Goal: Task Accomplishment & Management: Use online tool/utility

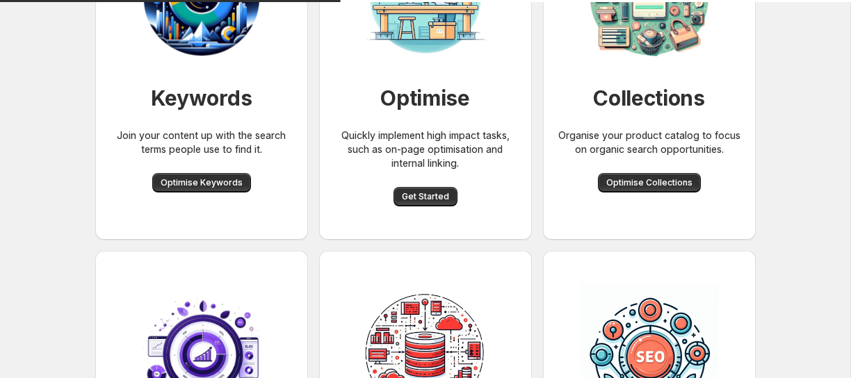
scroll to position [196, 0]
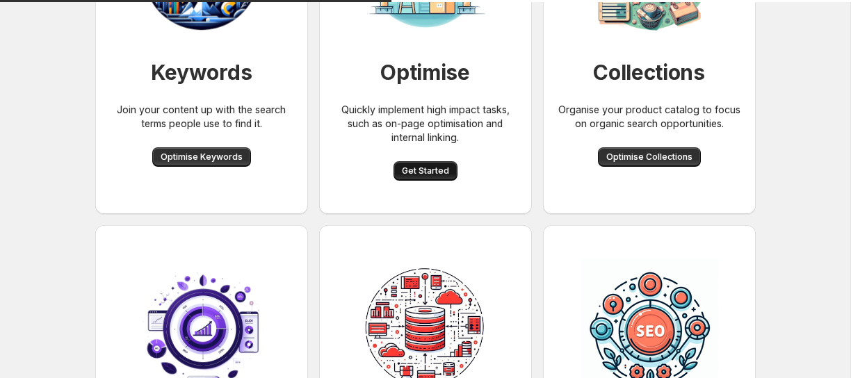
click at [421, 177] on button "Get Started" at bounding box center [426, 170] width 64 height 19
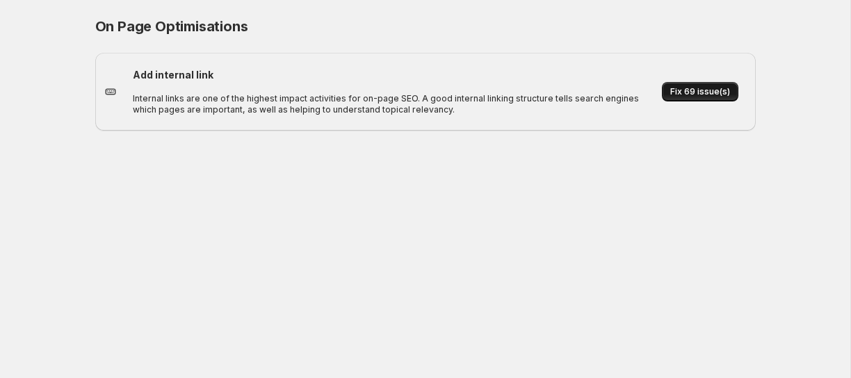
click at [703, 83] on button "Fix 69 issue(s)" at bounding box center [700, 91] width 77 height 19
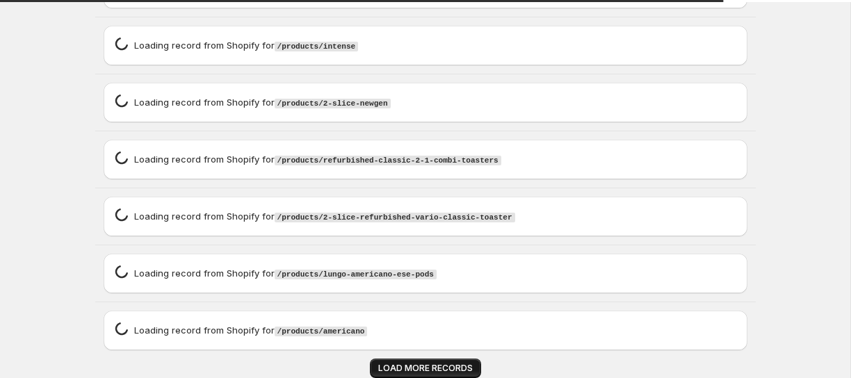
click at [385, 365] on span "LOAD MORE RECORDS" at bounding box center [425, 368] width 95 height 11
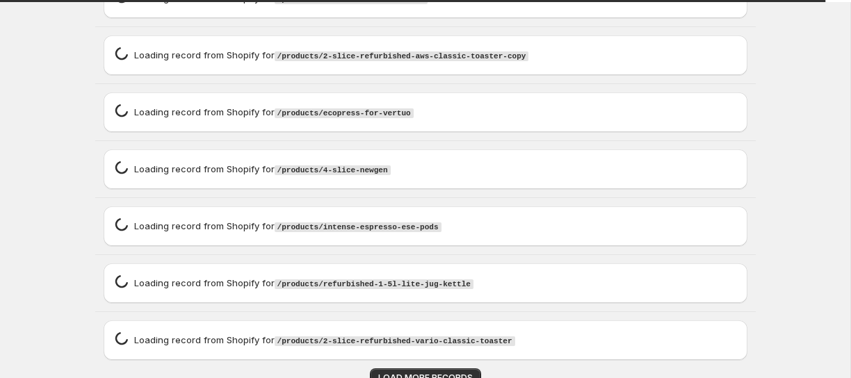
click at [399, 357] on toaster\"\,\"source\"\ "Loading record spinner Loading record from Shopify for /products/2-slice-refurb…" at bounding box center [425, 340] width 661 height 56
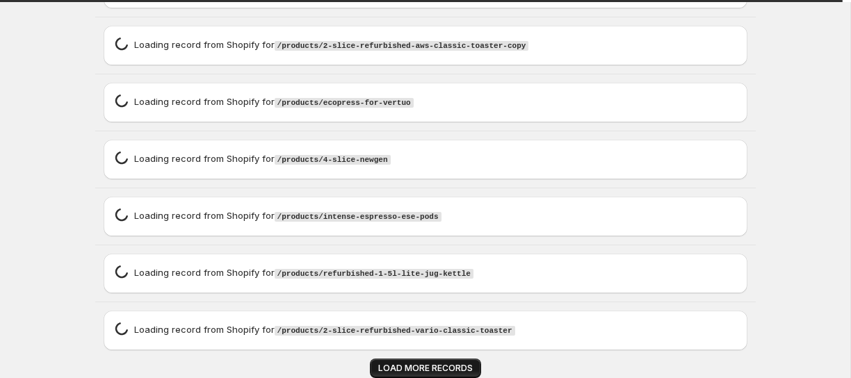
scroll to position [8890, 0]
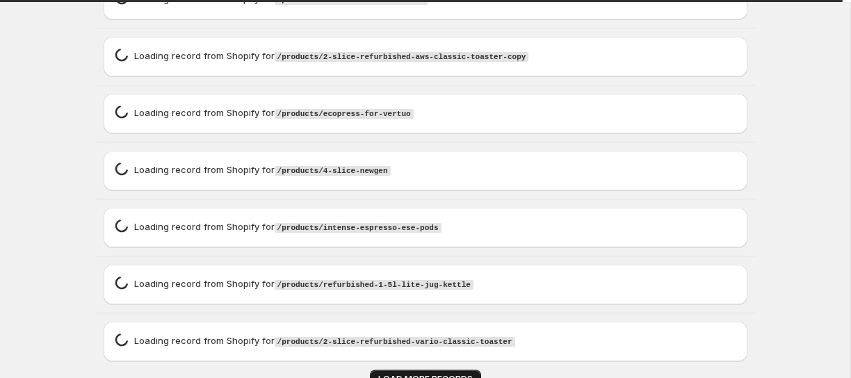
click at [451, 374] on span "LOAD MORE RECORDS" at bounding box center [425, 379] width 95 height 11
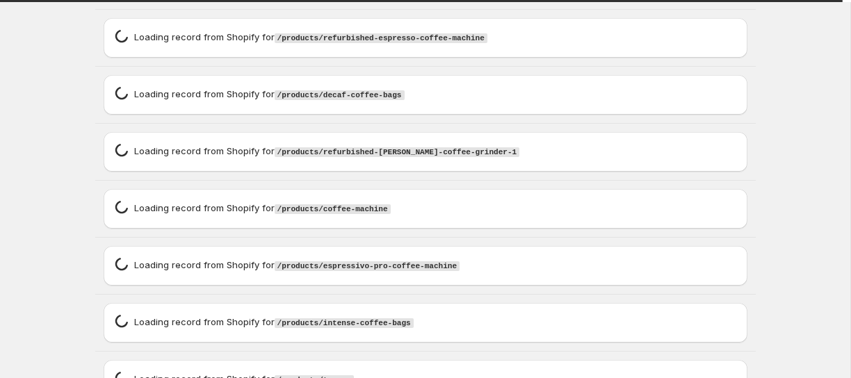
scroll to position [10385, 0]
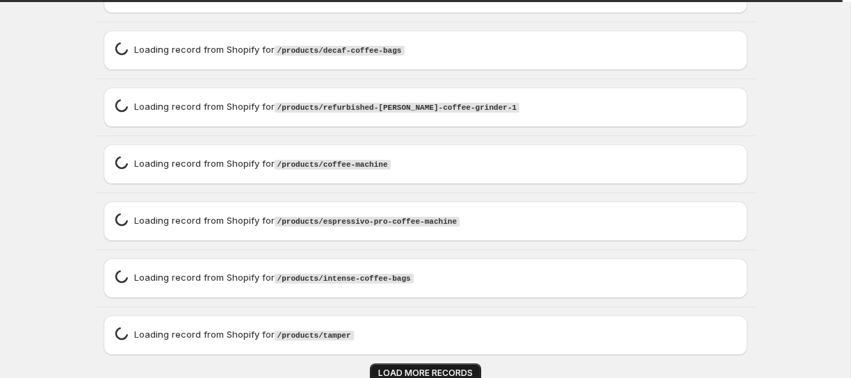
click at [438, 368] on span "LOAD MORE RECORDS" at bounding box center [425, 373] width 95 height 11
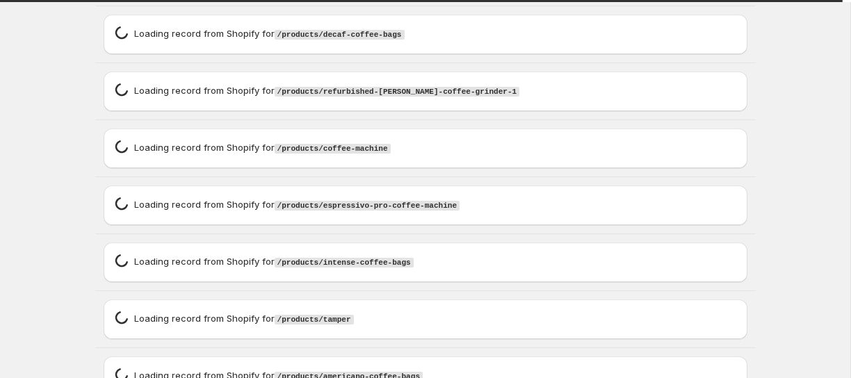
click at [428, 206] on p "Loading record from Shopify for /products/espressivo-pro-coffee-machine" at bounding box center [297, 205] width 326 height 15
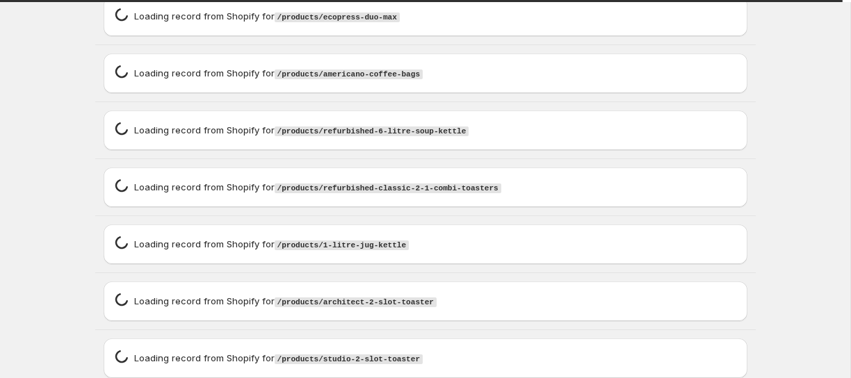
scroll to position [17817, 0]
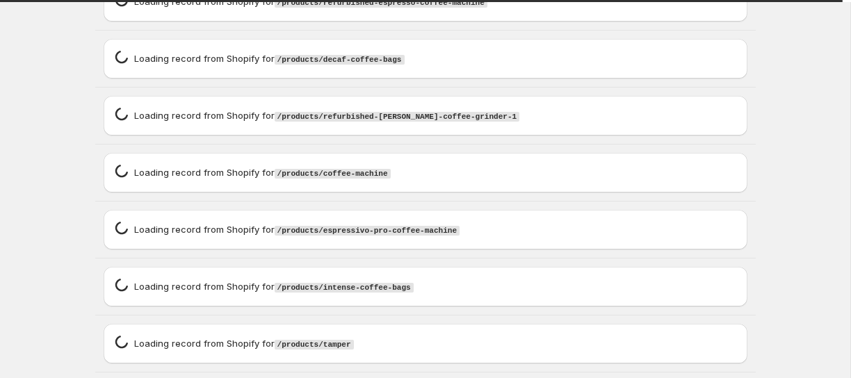
click at [364, 169] on code "/products/coffee-machine" at bounding box center [333, 174] width 116 height 10
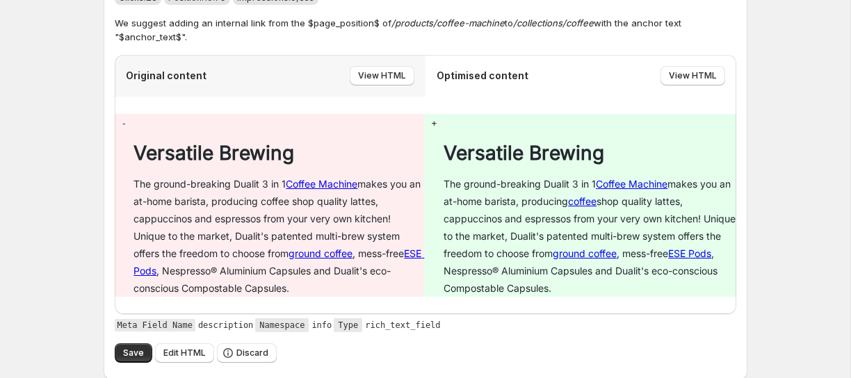
scroll to position [23398, 0]
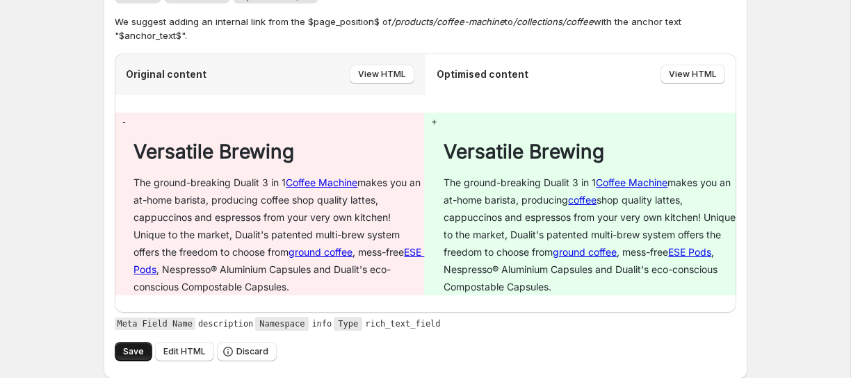
click at [129, 346] on span "Save" at bounding box center [133, 351] width 21 height 11
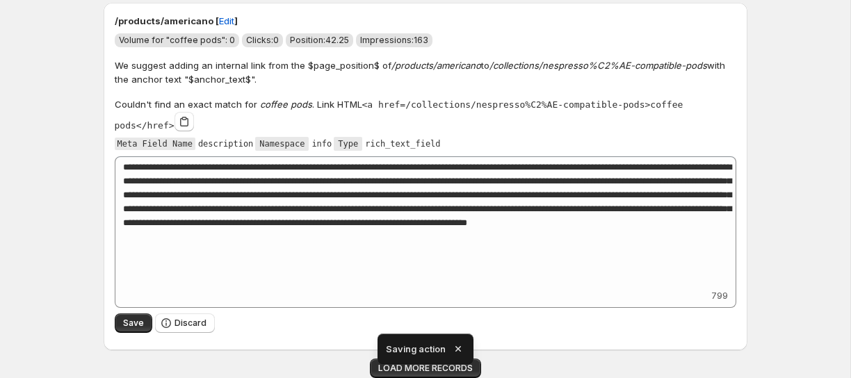
scroll to position [8090, 0]
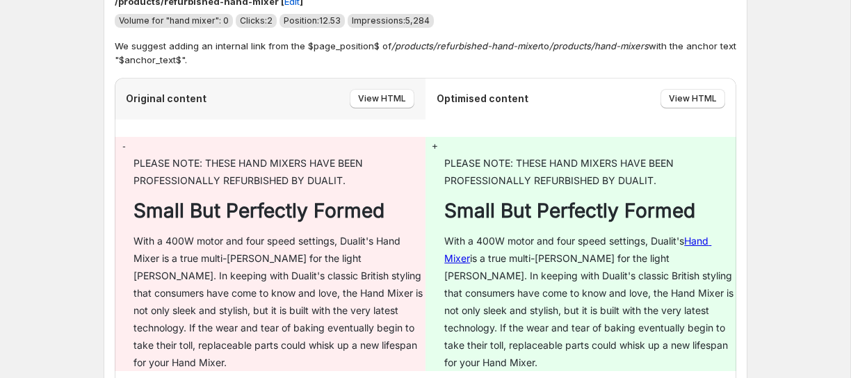
scroll to position [14256, 0]
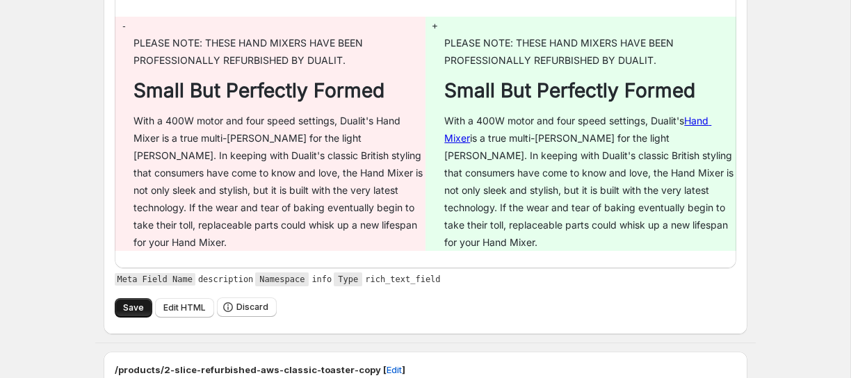
click at [133, 298] on button "Save" at bounding box center [134, 307] width 38 height 19
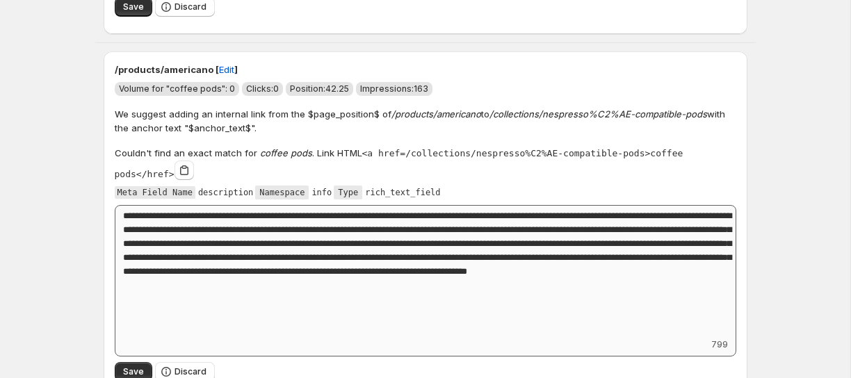
scroll to position [8090, 0]
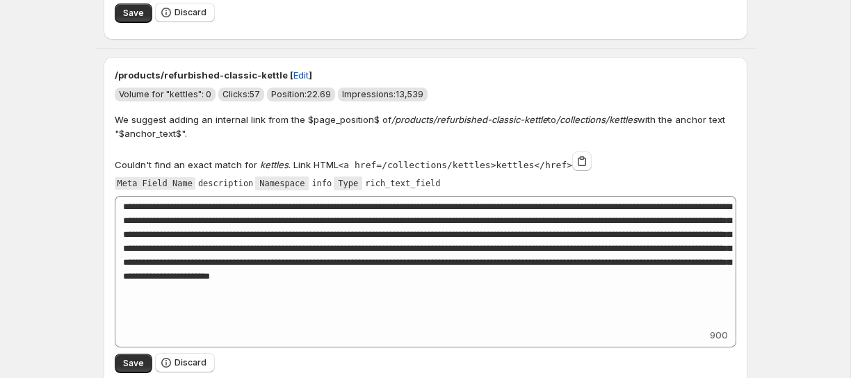
scroll to position [0, 0]
